Goal: Task Accomplishment & Management: Manage account settings

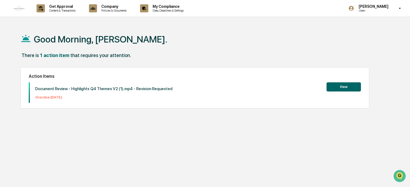
click at [341, 87] on button "View" at bounding box center [344, 86] width 34 height 9
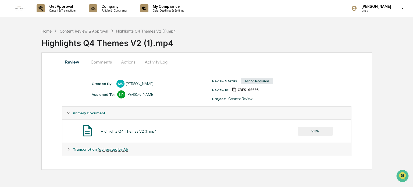
click at [100, 60] on button "Comments" at bounding box center [101, 61] width 30 height 13
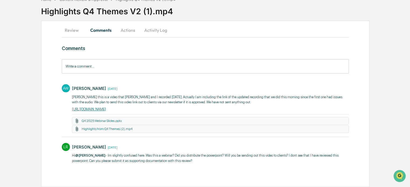
scroll to position [36, 0]
click at [128, 26] on button "Actions" at bounding box center [128, 30] width 24 height 13
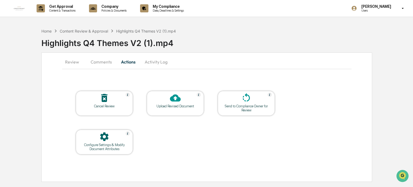
click at [73, 61] on button "Review" at bounding box center [74, 61] width 24 height 13
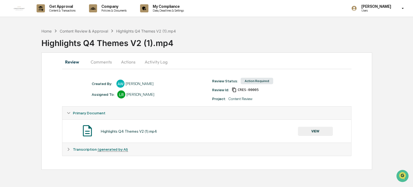
click at [48, 30] on div "Home" at bounding box center [46, 31] width 10 height 5
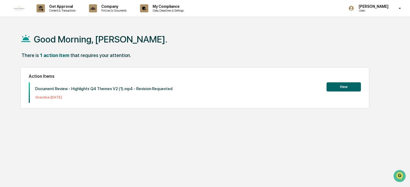
drag, startPoint x: 53, startPoint y: 97, endPoint x: 58, endPoint y: 94, distance: 5.9
click at [54, 97] on p "Overdue: [DATE]" at bounding box center [103, 97] width 137 height 4
click at [337, 84] on button "View" at bounding box center [344, 86] width 34 height 9
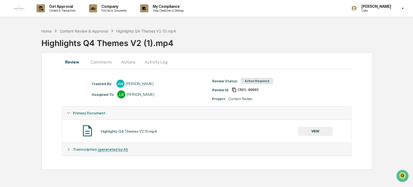
click at [161, 60] on button "Activity Log" at bounding box center [155, 61] width 31 height 13
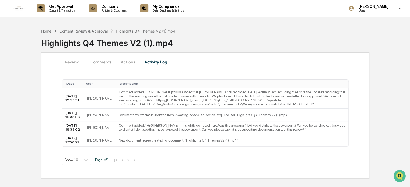
click at [103, 59] on button "Comments" at bounding box center [101, 61] width 30 height 13
